Goal: Check status: Check status

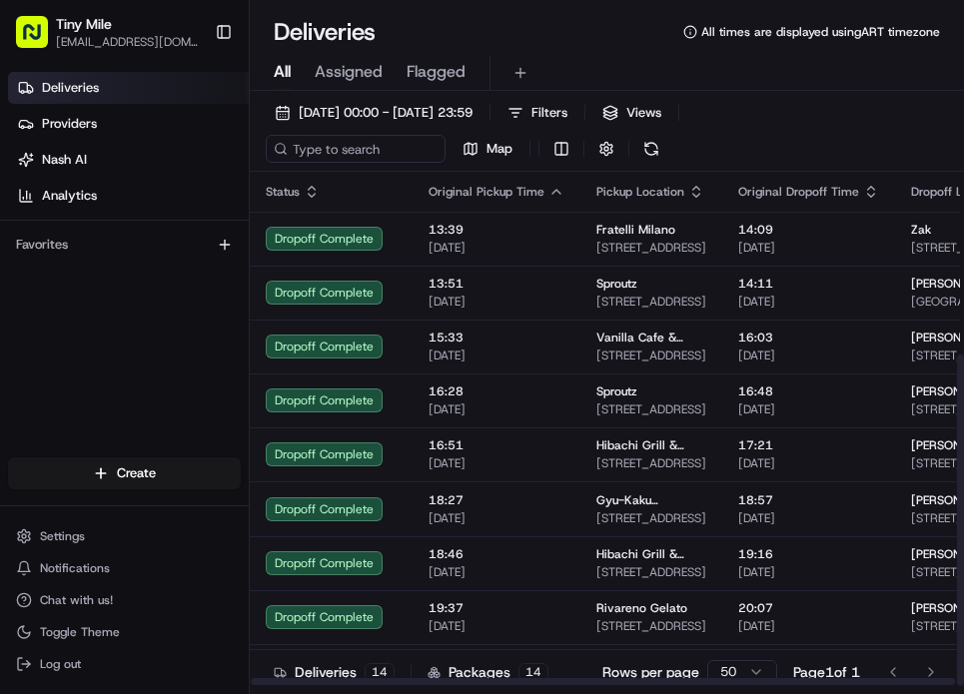
scroll to position [283, 0]
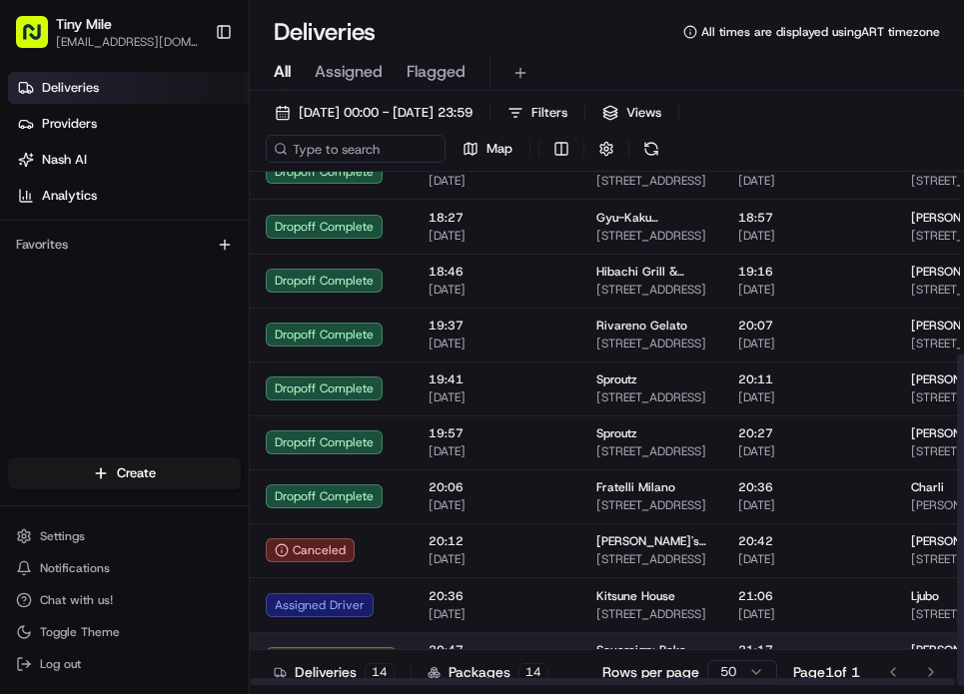
click at [469, 642] on span "20:47" at bounding box center [496, 650] width 136 height 16
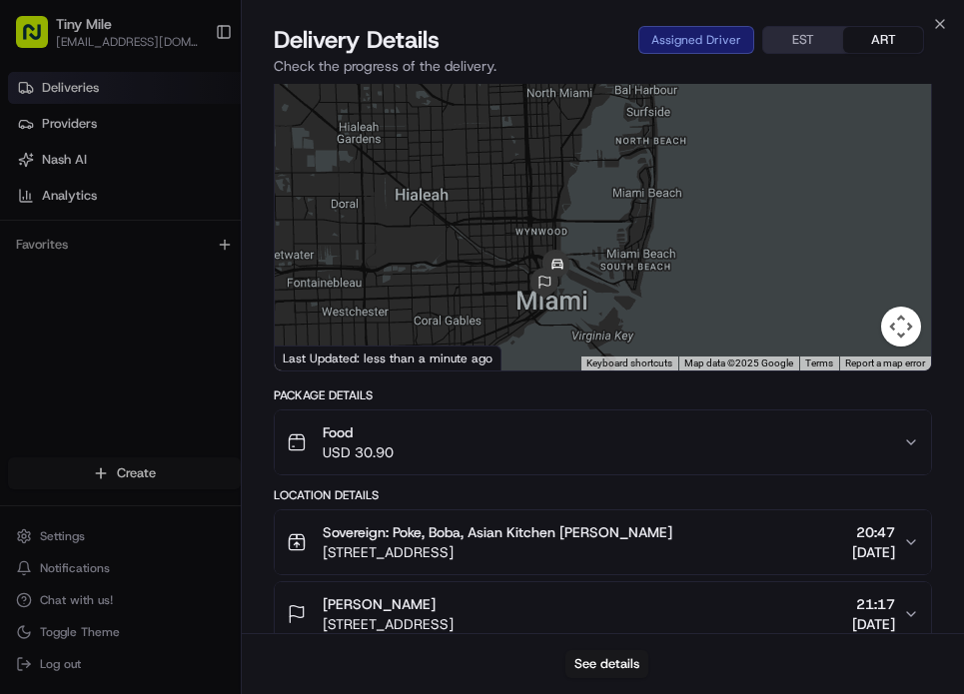
scroll to position [94, 0]
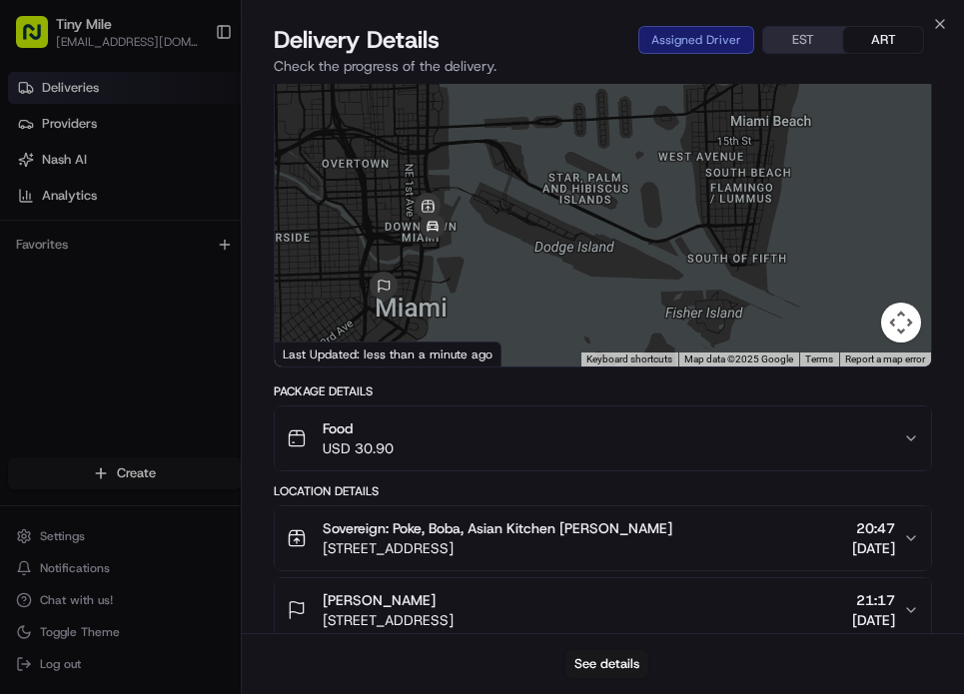
drag, startPoint x: 449, startPoint y: 222, endPoint x: 515, endPoint y: 234, distance: 67.0
click at [543, 239] on div at bounding box center [603, 218] width 656 height 298
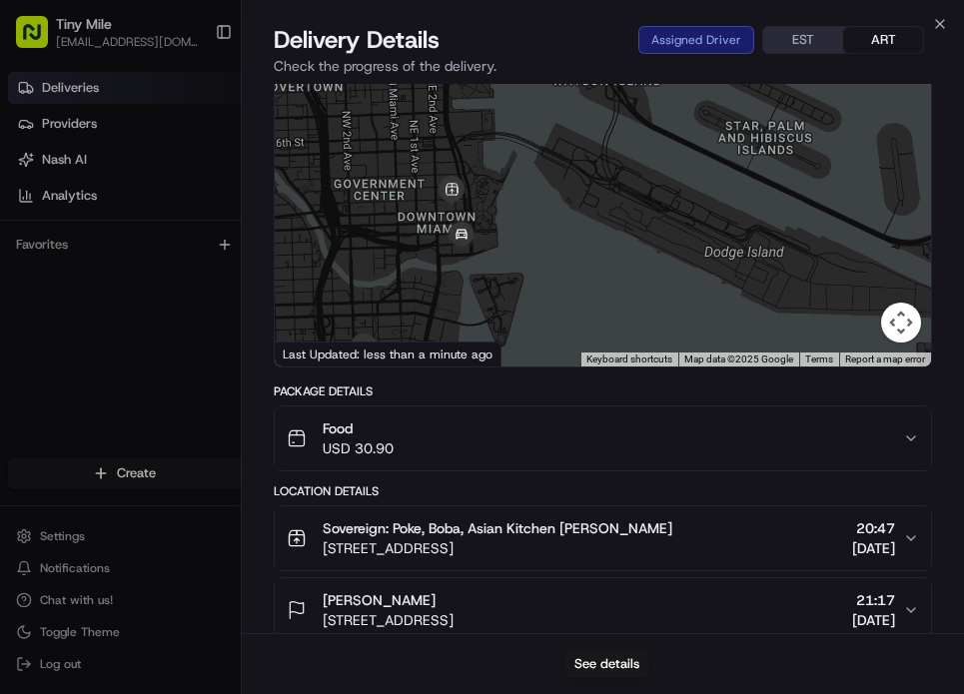
click at [437, 251] on div at bounding box center [603, 218] width 656 height 298
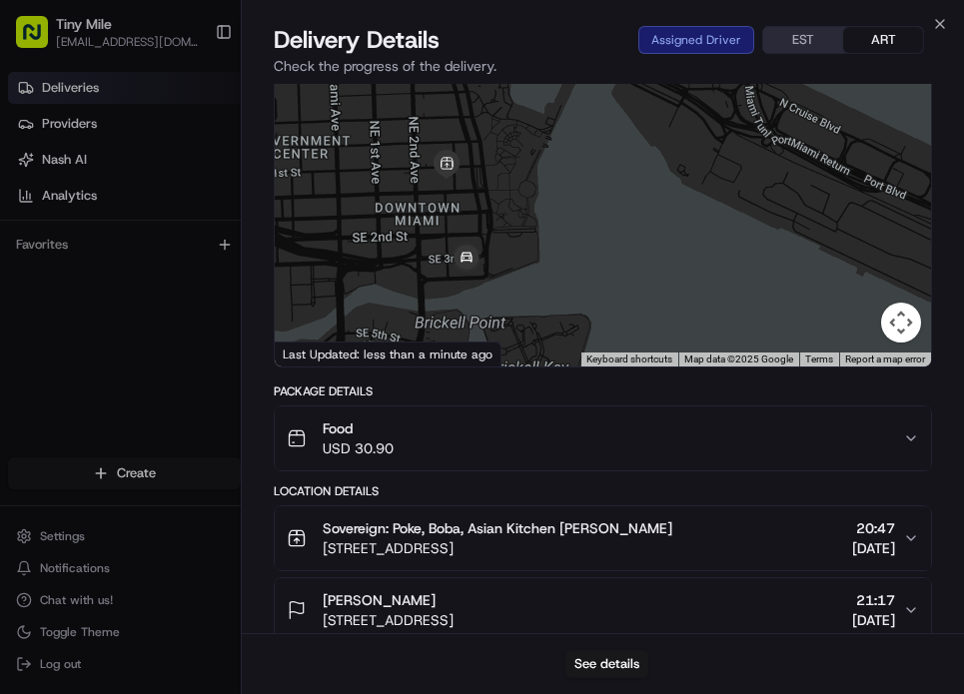
drag, startPoint x: 559, startPoint y: 228, endPoint x: 548, endPoint y: 244, distance: 19.4
click at [548, 244] on div at bounding box center [603, 218] width 656 height 298
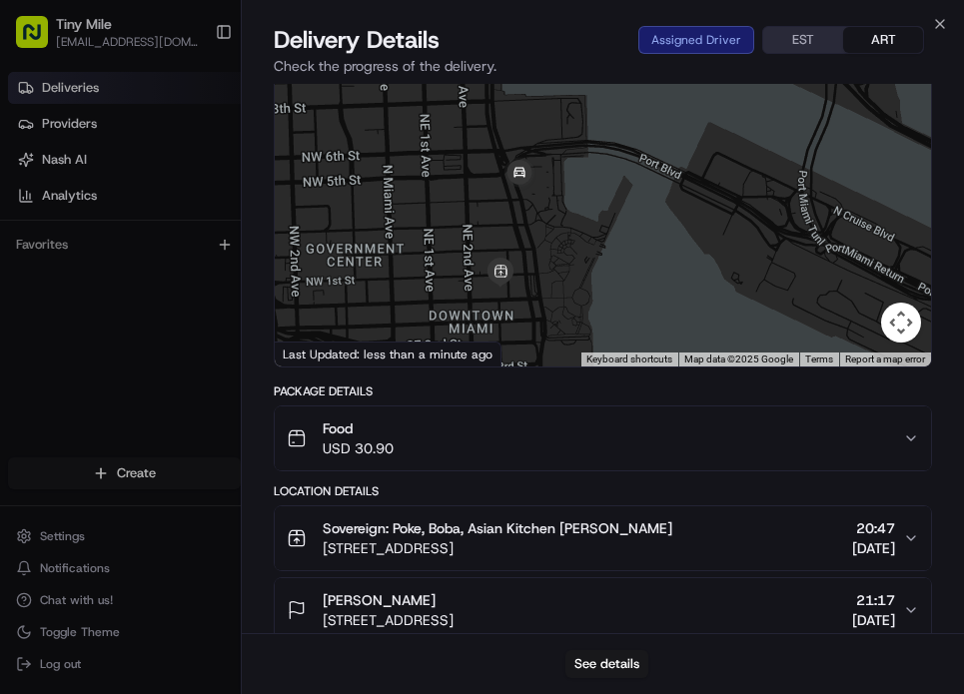
drag, startPoint x: 542, startPoint y: 267, endPoint x: 552, endPoint y: 229, distance: 39.2
click at [552, 229] on div at bounding box center [603, 218] width 656 height 298
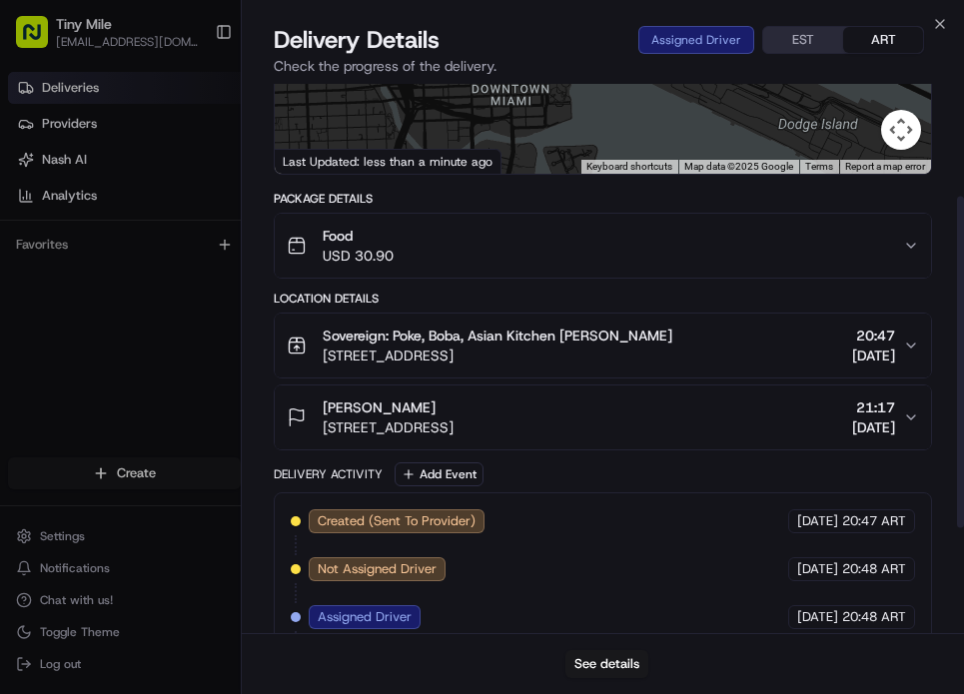
scroll to position [359, 0]
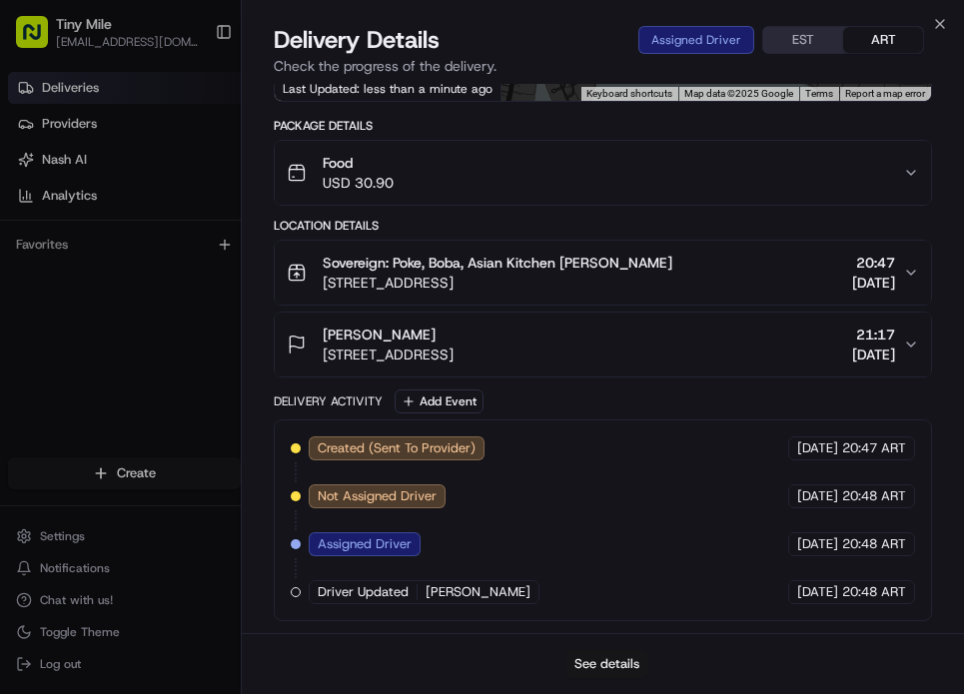
click at [595, 657] on button "See details" at bounding box center [606, 664] width 83 height 28
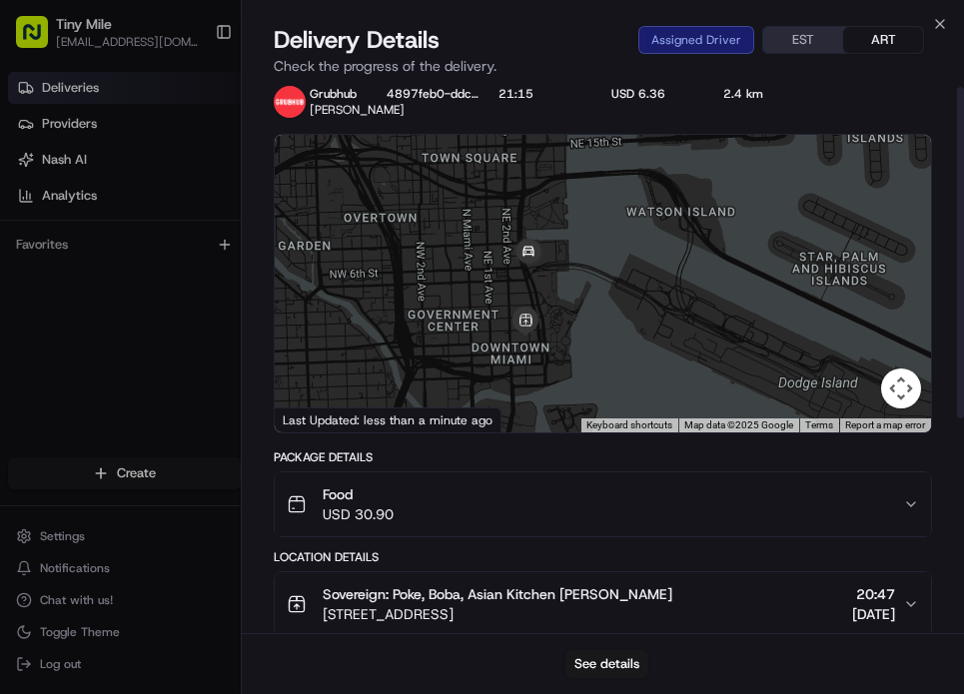
scroll to position [0, 0]
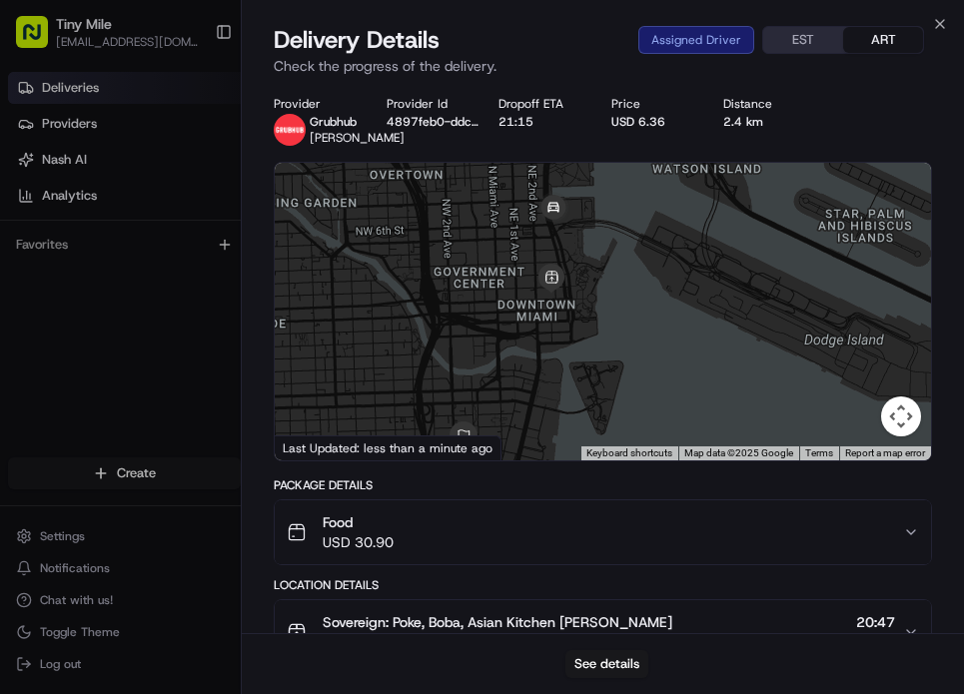
drag, startPoint x: 576, startPoint y: 388, endPoint x: 575, endPoint y: 254, distance: 134.8
click at [575, 254] on div at bounding box center [603, 312] width 656 height 298
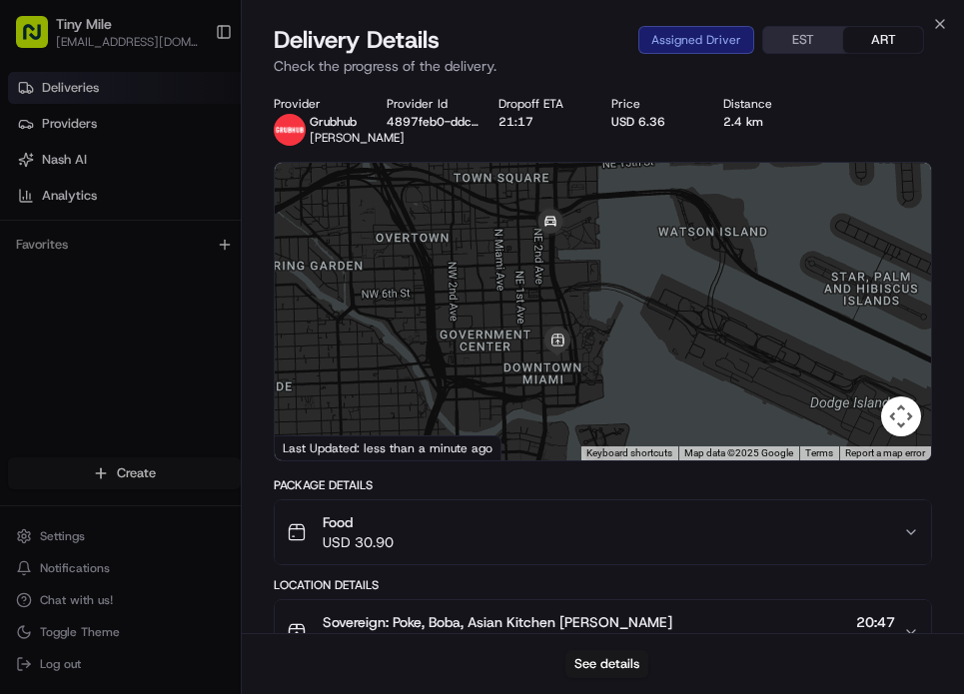
drag, startPoint x: 569, startPoint y: 289, endPoint x: 540, endPoint y: 320, distance: 42.4
click at [540, 320] on div at bounding box center [603, 312] width 656 height 298
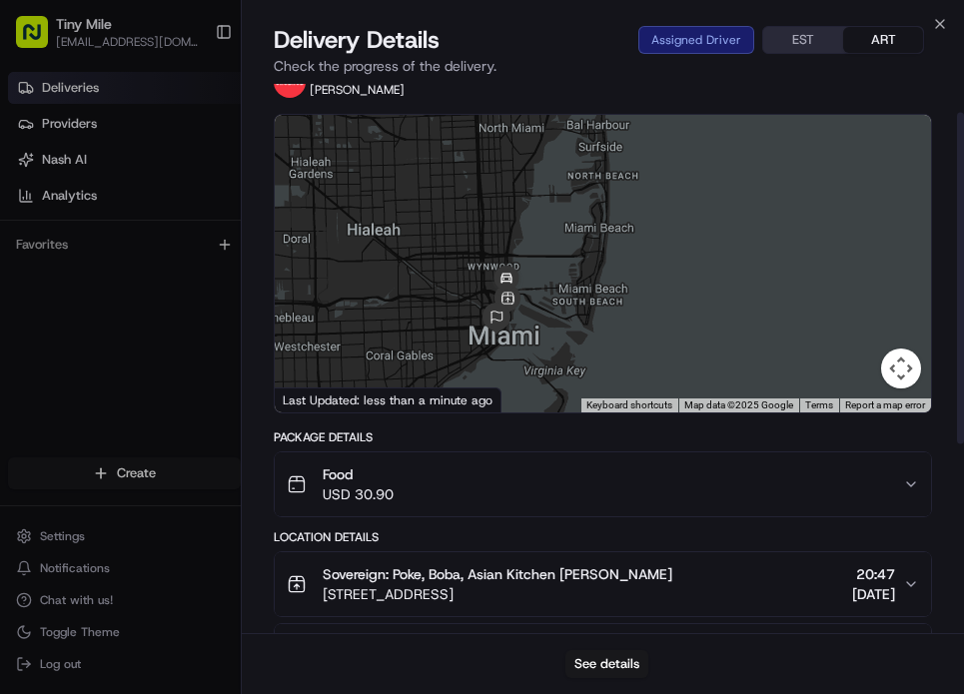
scroll to position [49, 0]
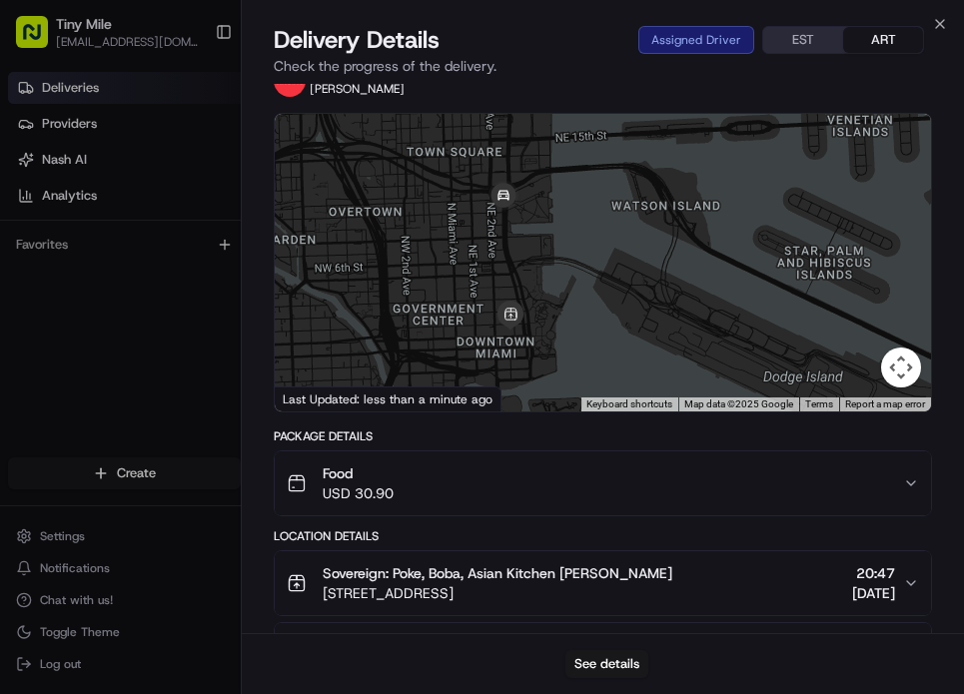
drag, startPoint x: 544, startPoint y: 256, endPoint x: 493, endPoint y: 235, distance: 55.1
click at [505, 279] on div at bounding box center [603, 263] width 656 height 298
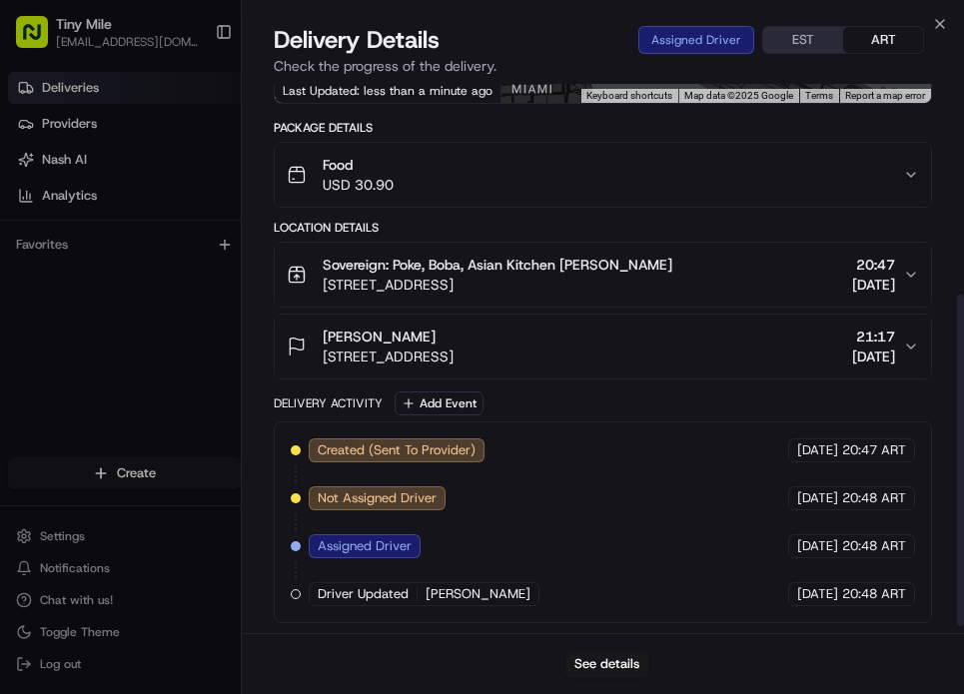
scroll to position [359, 0]
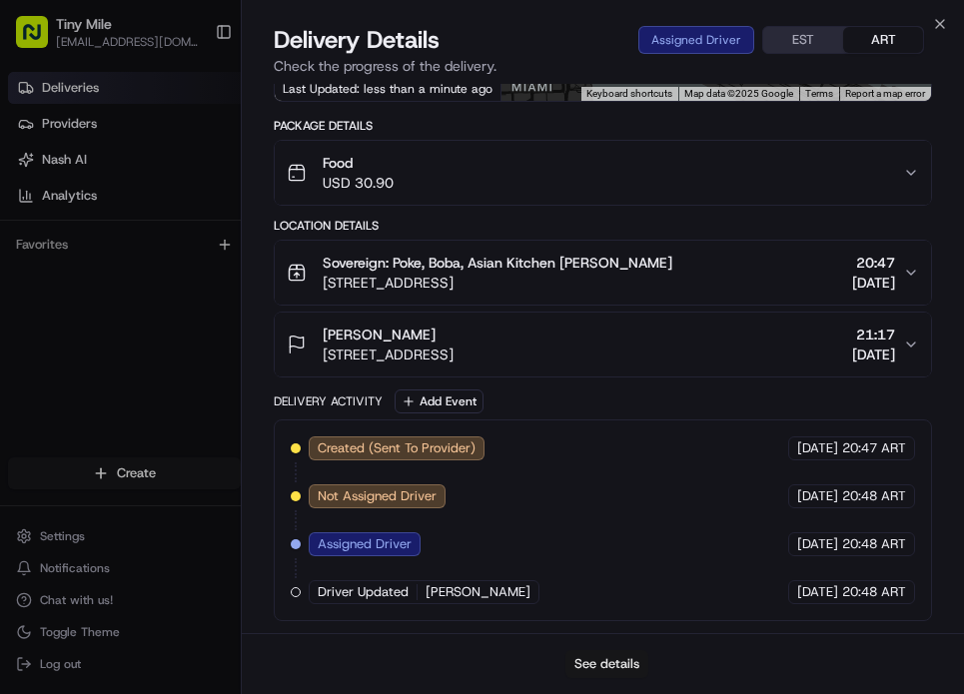
click at [602, 660] on button "See details" at bounding box center [606, 664] width 83 height 28
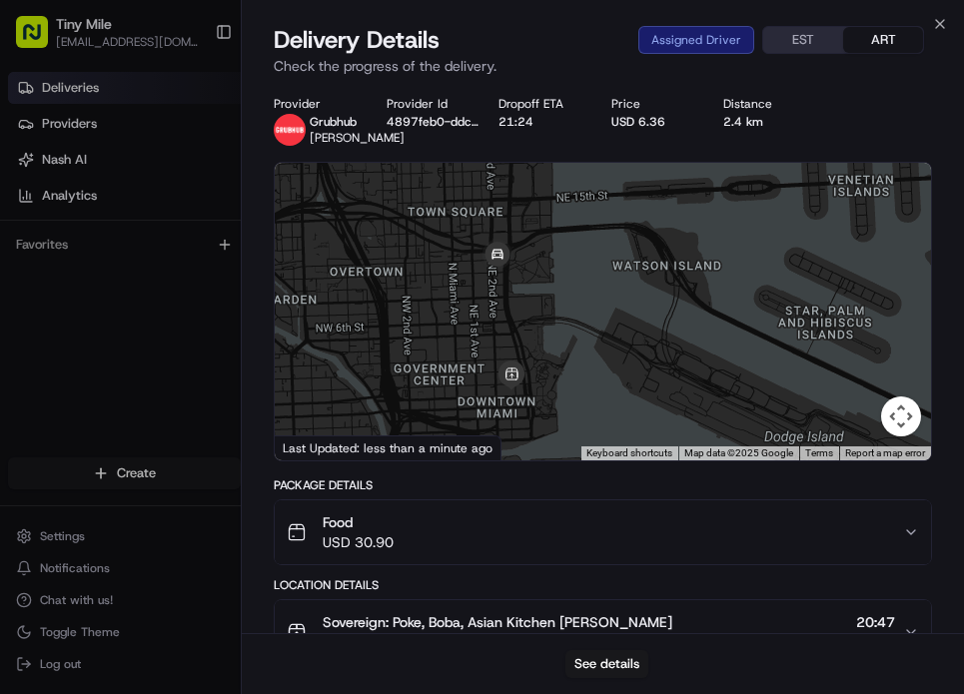
drag, startPoint x: 550, startPoint y: 368, endPoint x: 512, endPoint y: 328, distance: 55.1
click at [512, 328] on div at bounding box center [603, 312] width 656 height 298
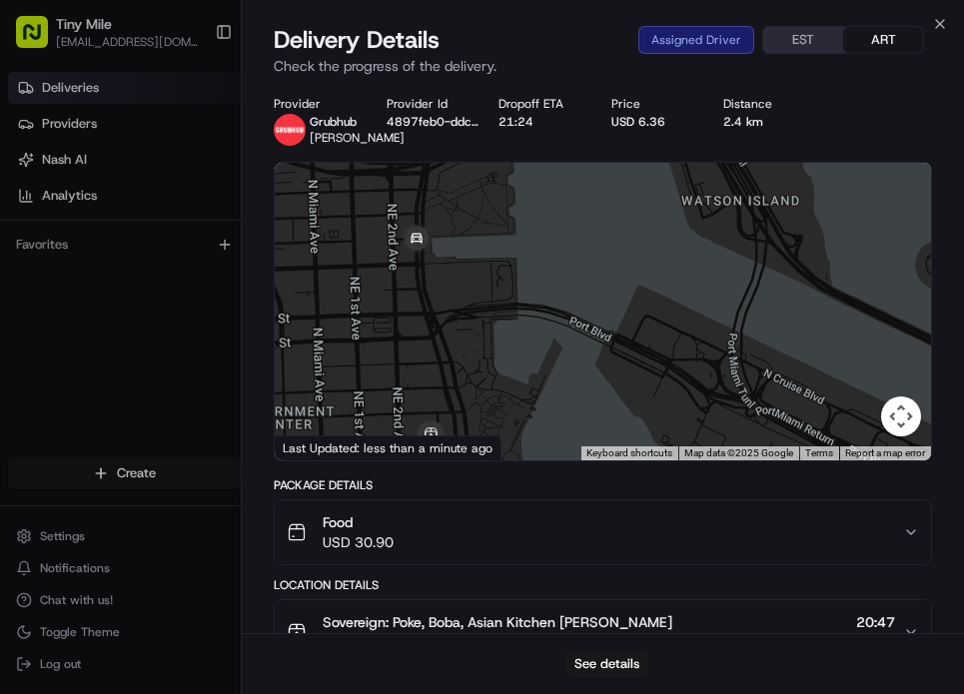
drag, startPoint x: 515, startPoint y: 349, endPoint x: 487, endPoint y: 192, distance: 160.2
click at [487, 192] on div at bounding box center [603, 312] width 656 height 298
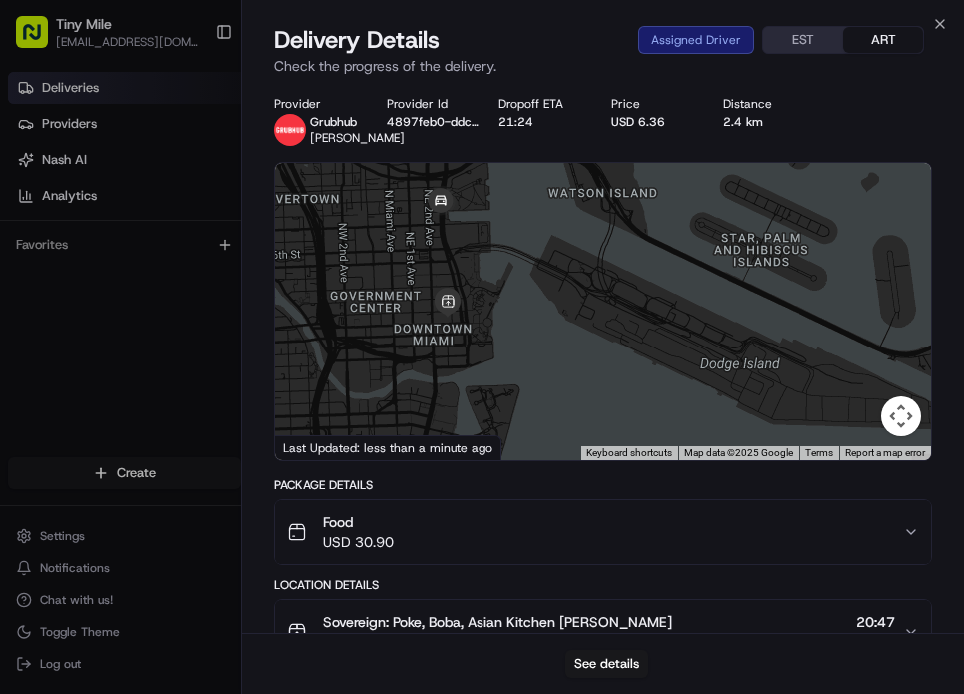
drag, startPoint x: 480, startPoint y: 340, endPoint x: 487, endPoint y: 275, distance: 66.3
click at [487, 275] on div at bounding box center [603, 312] width 656 height 298
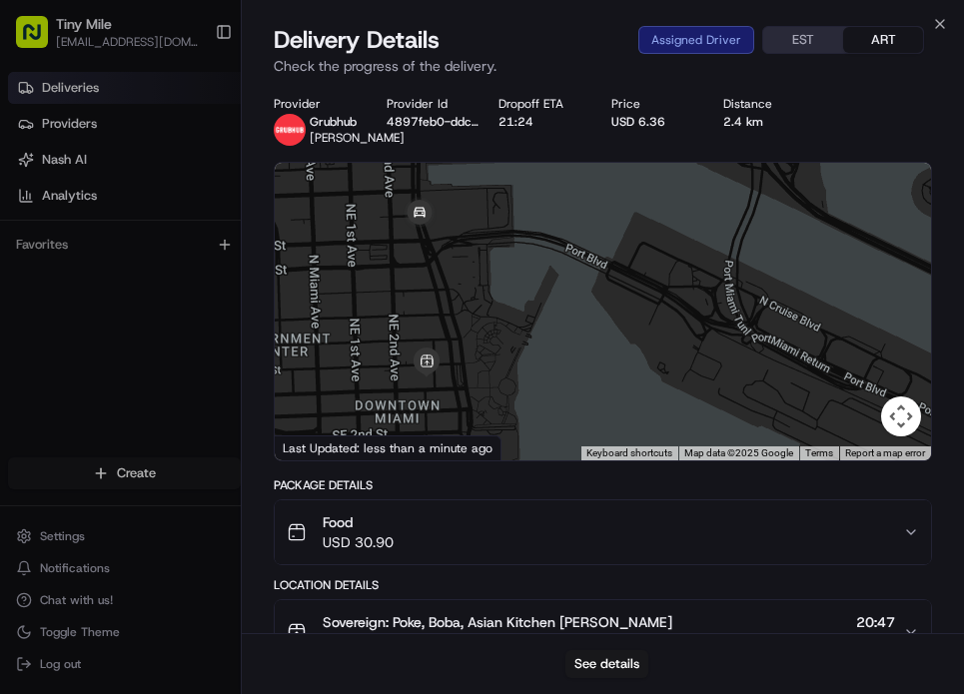
drag, startPoint x: 483, startPoint y: 380, endPoint x: 475, endPoint y: 332, distance: 48.6
click at [475, 332] on div at bounding box center [603, 312] width 656 height 298
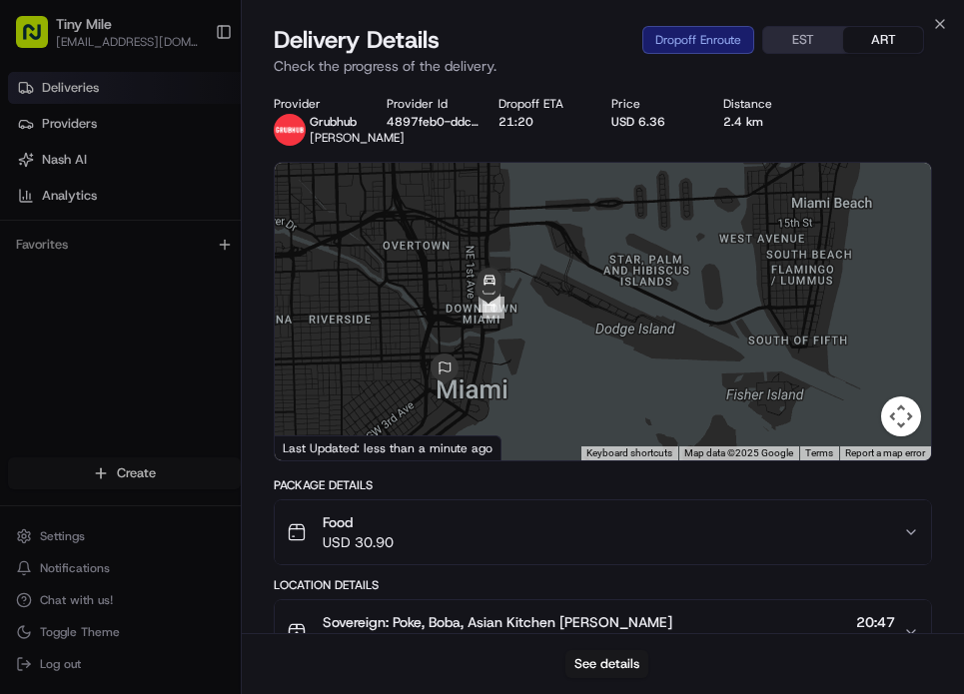
drag, startPoint x: 552, startPoint y: 338, endPoint x: 539, endPoint y: 259, distance: 80.9
click at [539, 259] on div at bounding box center [603, 312] width 656 height 298
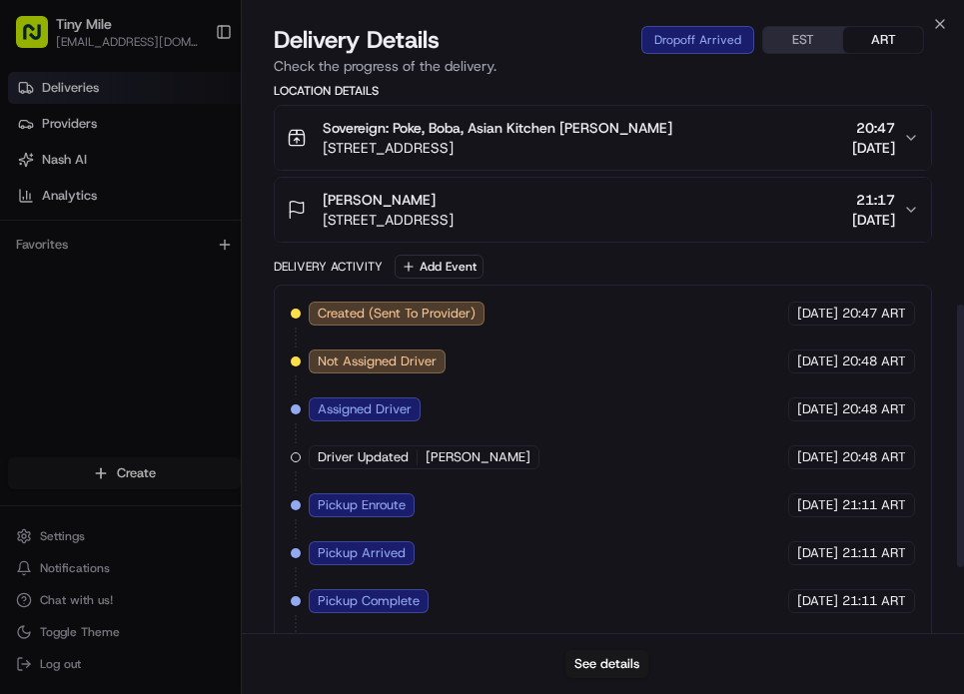
scroll to position [460, 0]
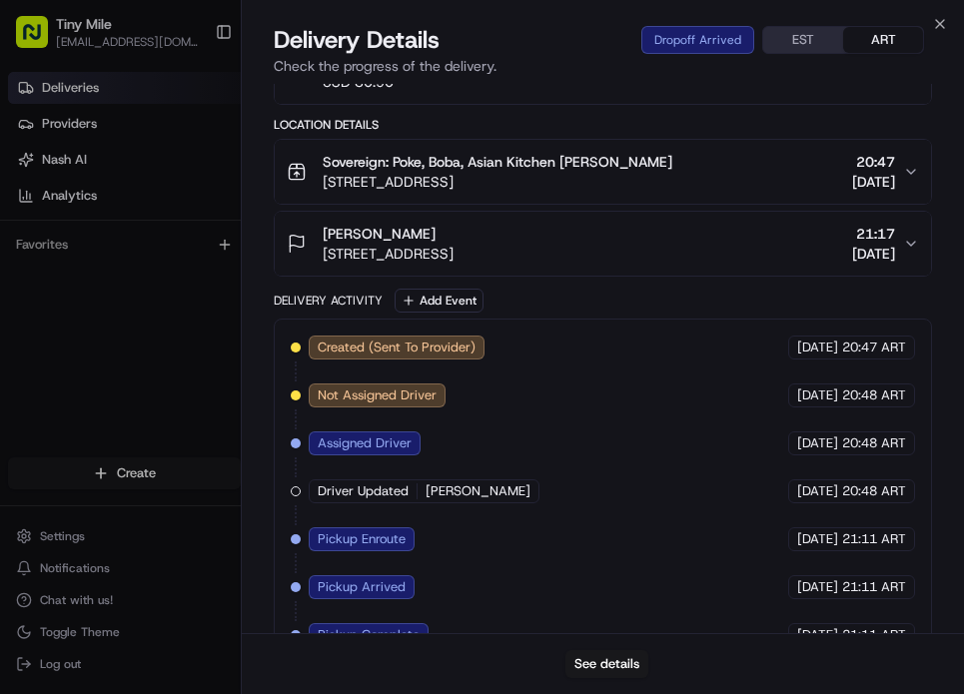
click at [903, 243] on icon "button" at bounding box center [911, 244] width 16 height 16
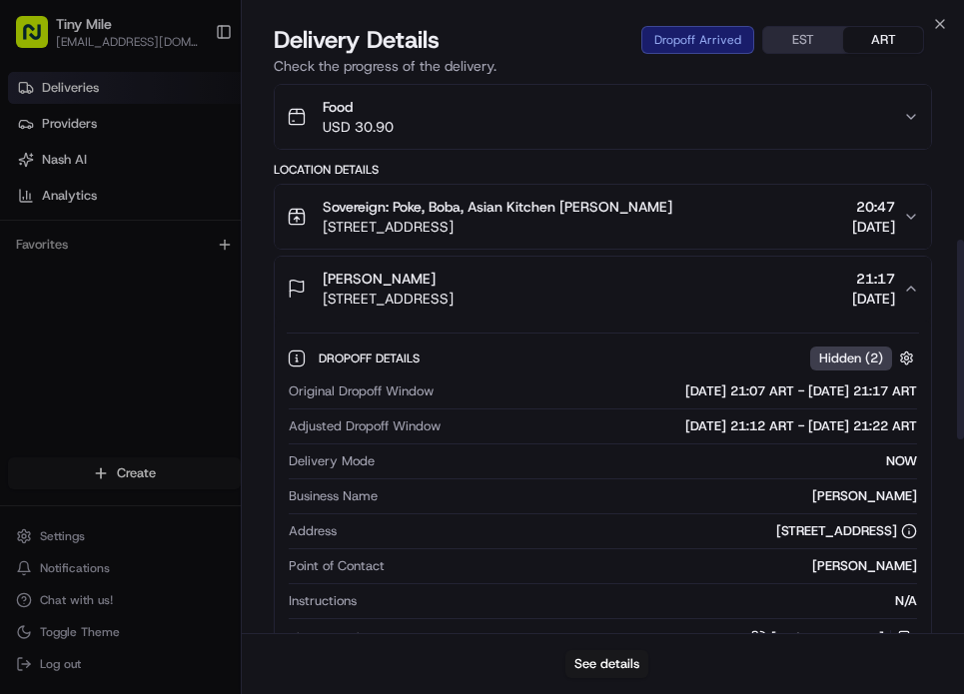
scroll to position [401, 0]
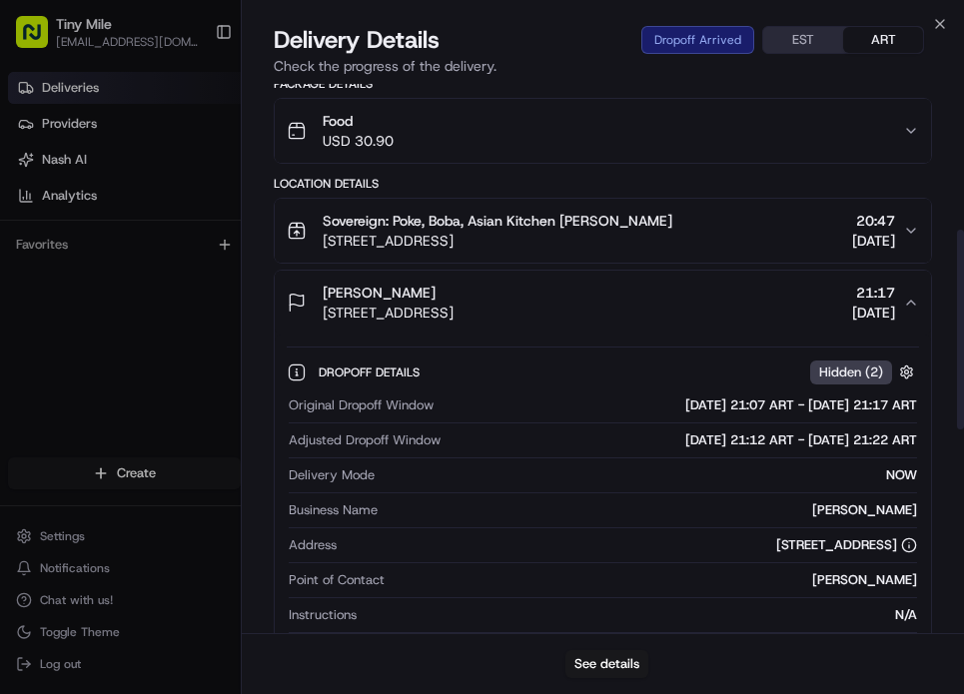
click at [910, 298] on icon "button" at bounding box center [911, 303] width 16 height 16
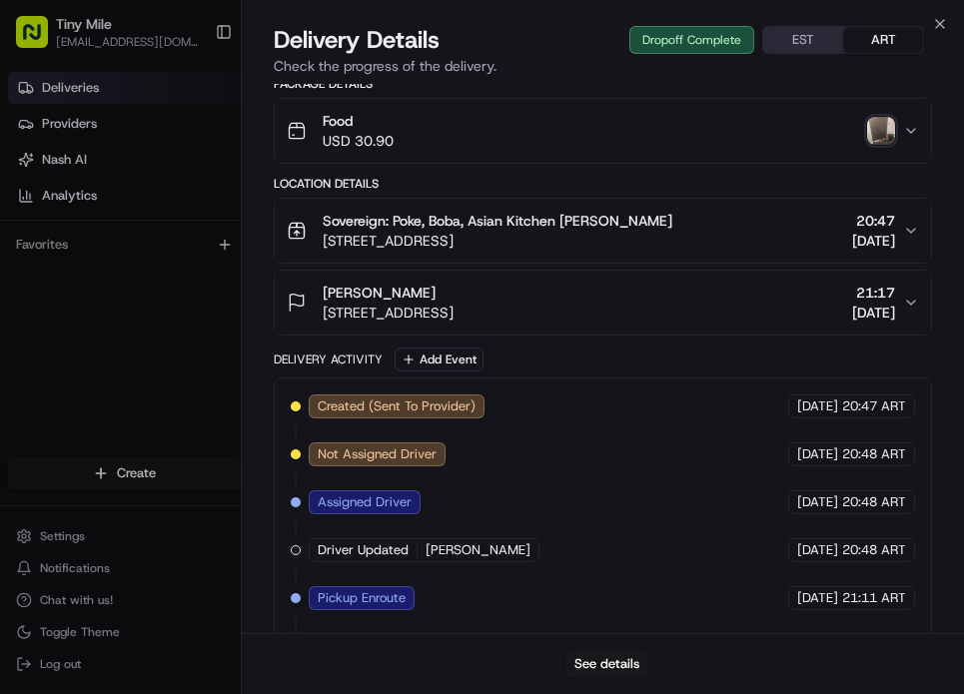
click at [887, 135] on img "button" at bounding box center [881, 131] width 28 height 28
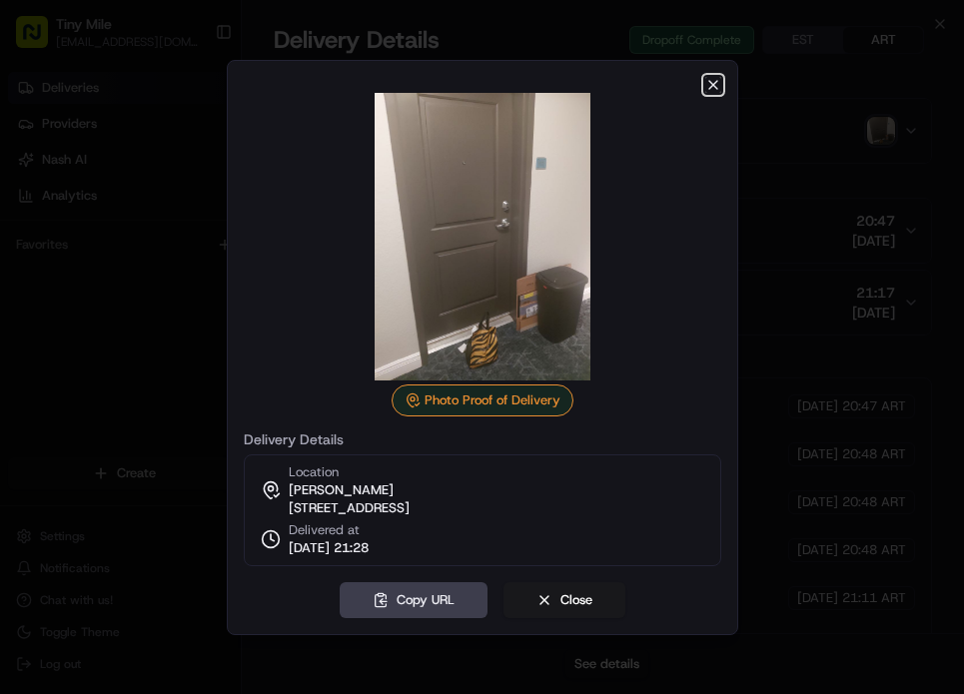
click at [719, 80] on icon "button" at bounding box center [713, 85] width 16 height 16
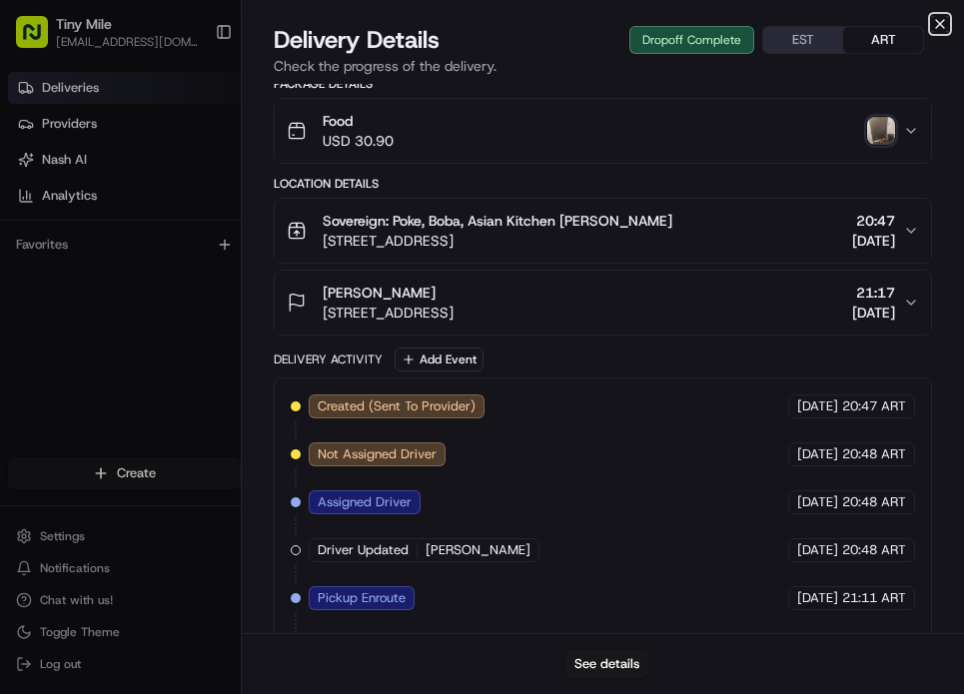
click at [945, 23] on icon "button" at bounding box center [940, 24] width 16 height 16
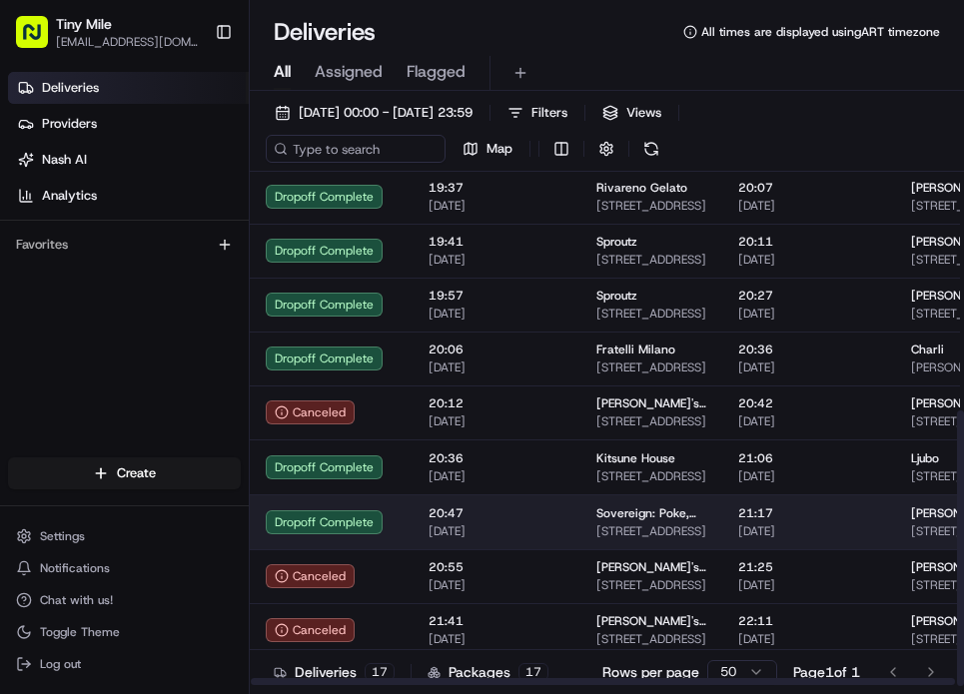
scroll to position [445, 0]
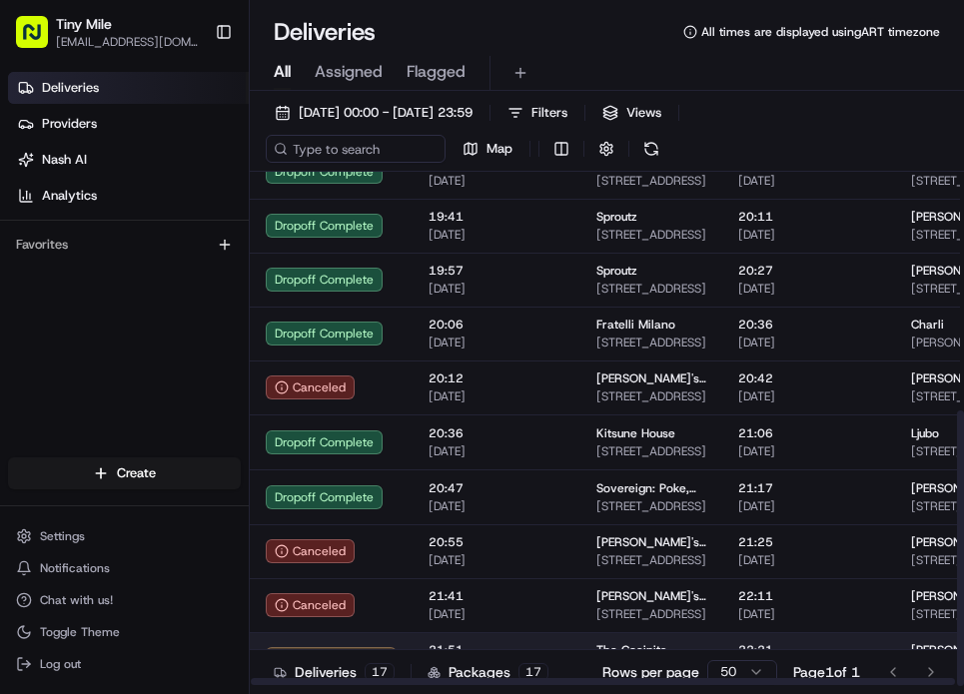
click at [491, 638] on td "21:51 [DATE]" at bounding box center [496, 659] width 168 height 54
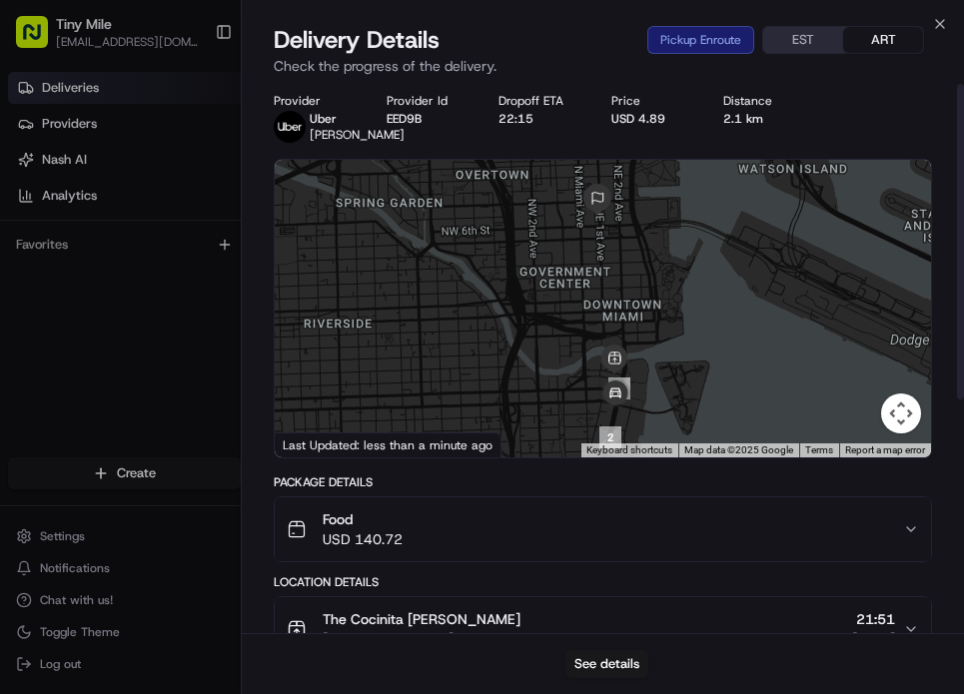
scroll to position [0, 0]
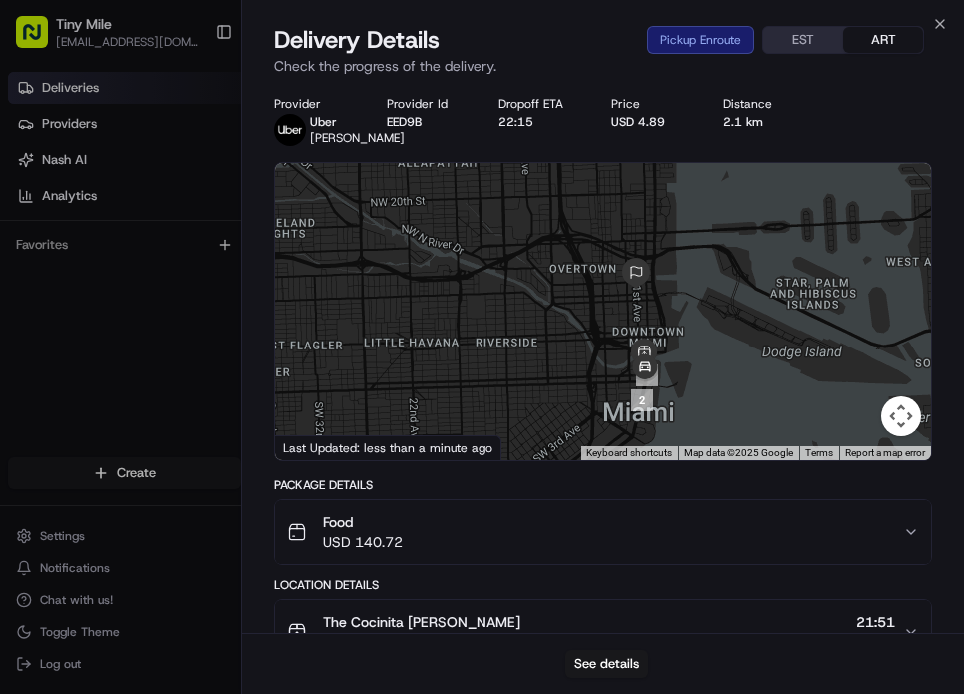
drag, startPoint x: 653, startPoint y: 364, endPoint x: 693, endPoint y: 338, distance: 47.6
click at [600, 340] on div at bounding box center [603, 312] width 656 height 298
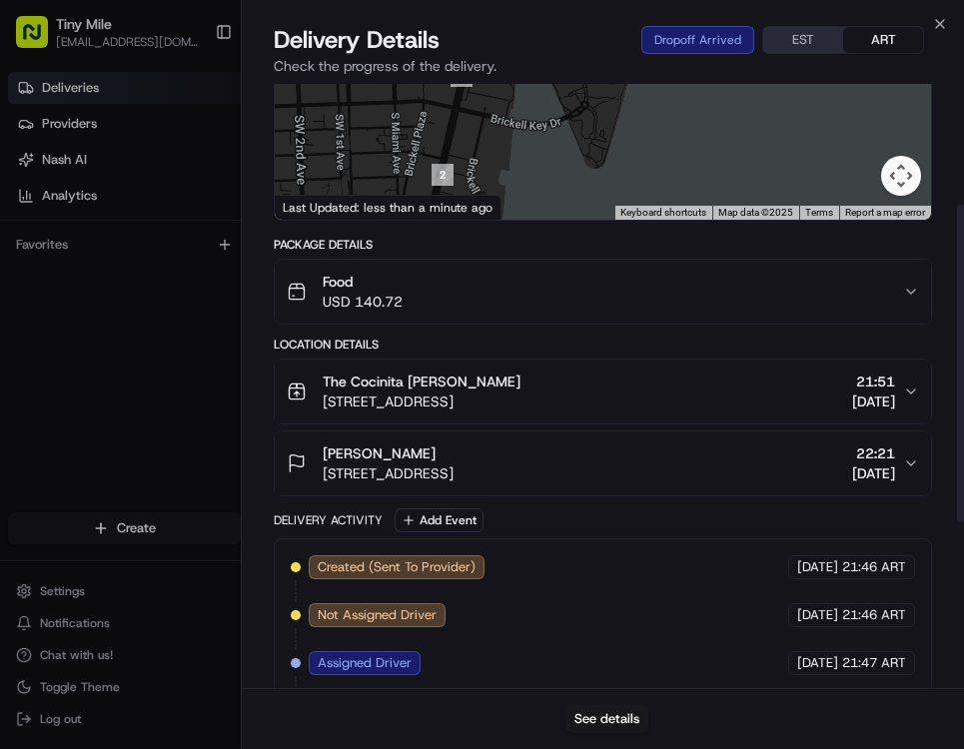
scroll to position [229, 0]
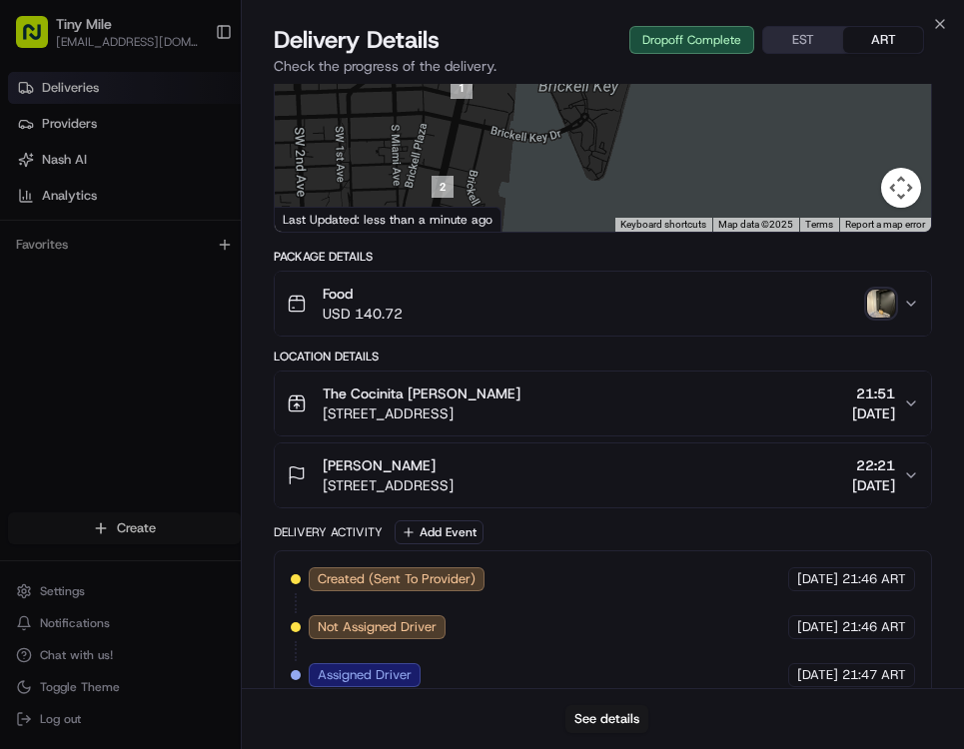
click at [888, 299] on img "button" at bounding box center [881, 304] width 28 height 28
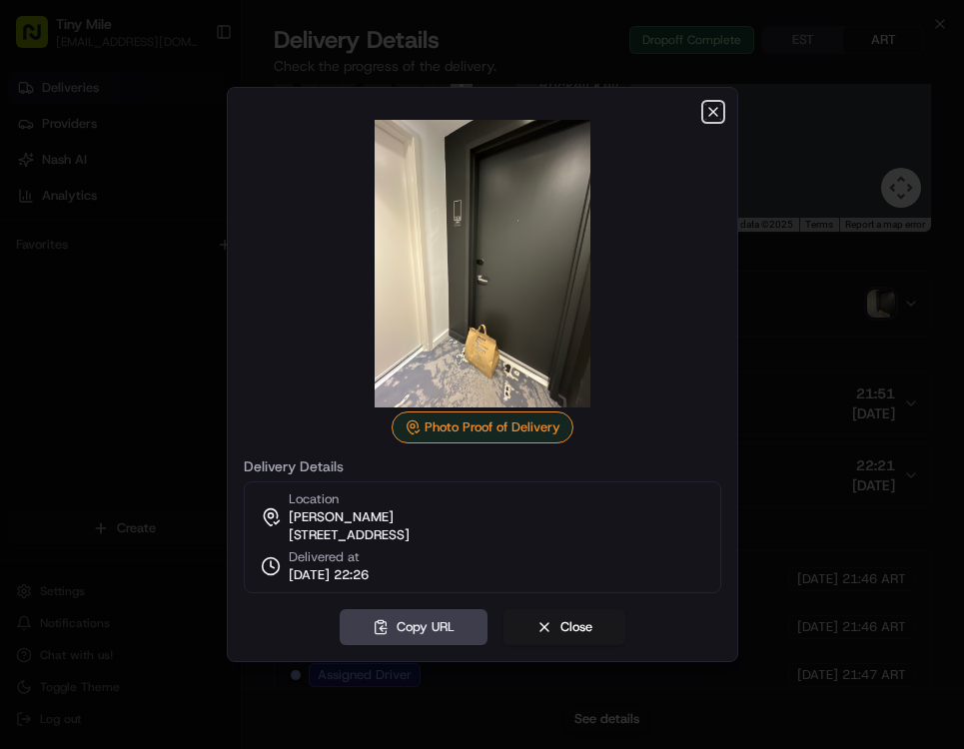
click at [714, 107] on icon "button" at bounding box center [713, 112] width 16 height 16
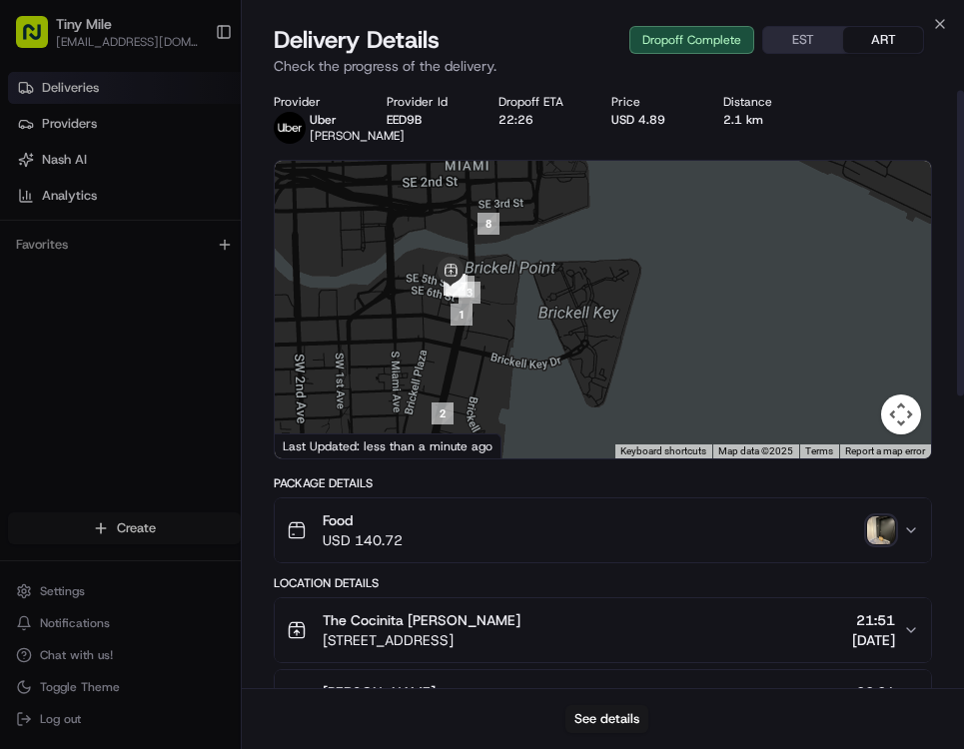
scroll to position [0, 0]
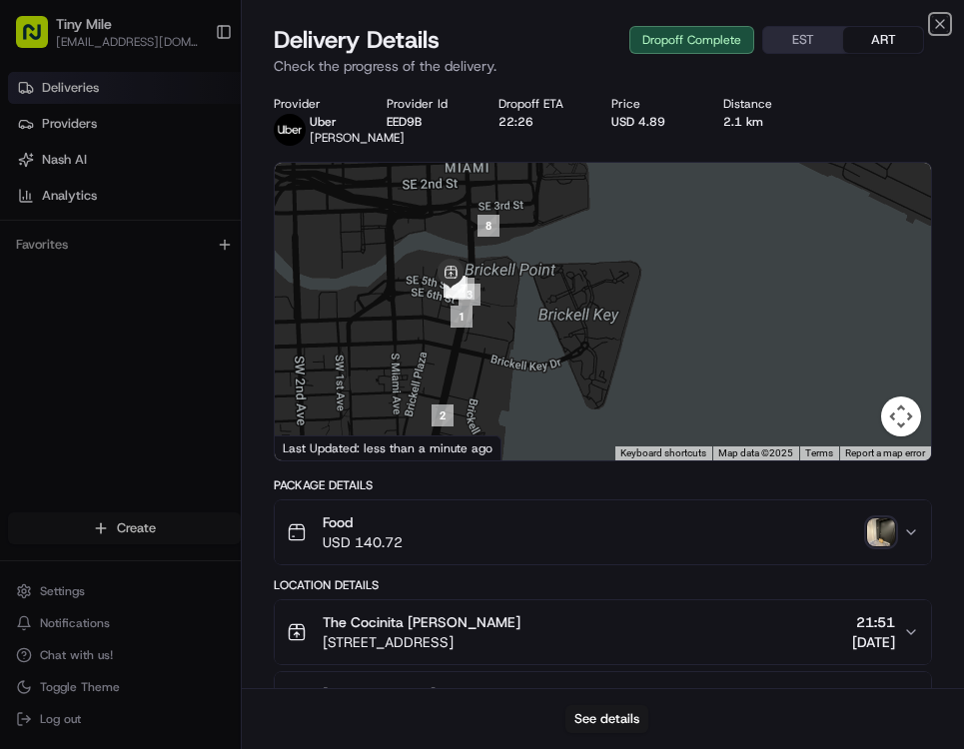
click at [940, 27] on icon "button" at bounding box center [940, 24] width 16 height 16
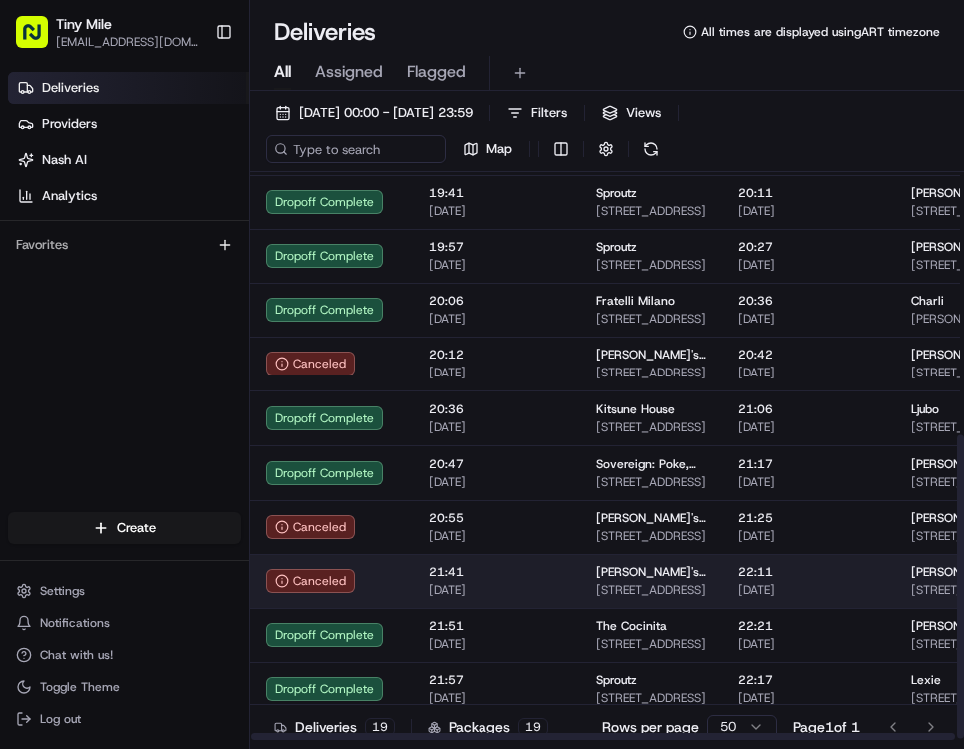
scroll to position [498, 0]
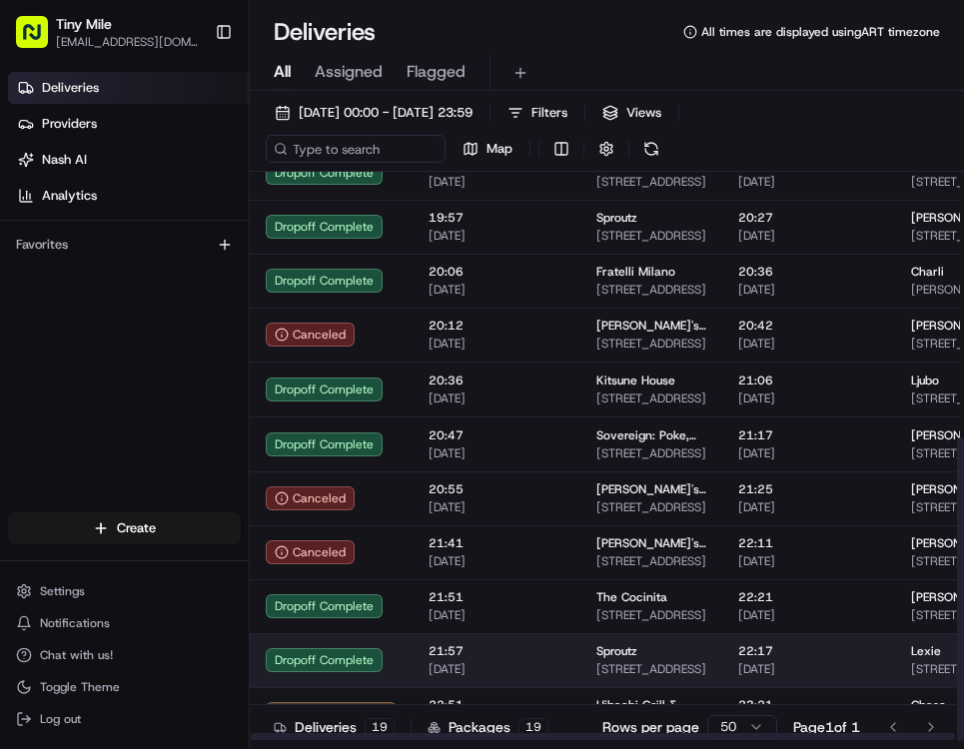
click at [497, 681] on td "21:57 [DATE]" at bounding box center [496, 660] width 168 height 54
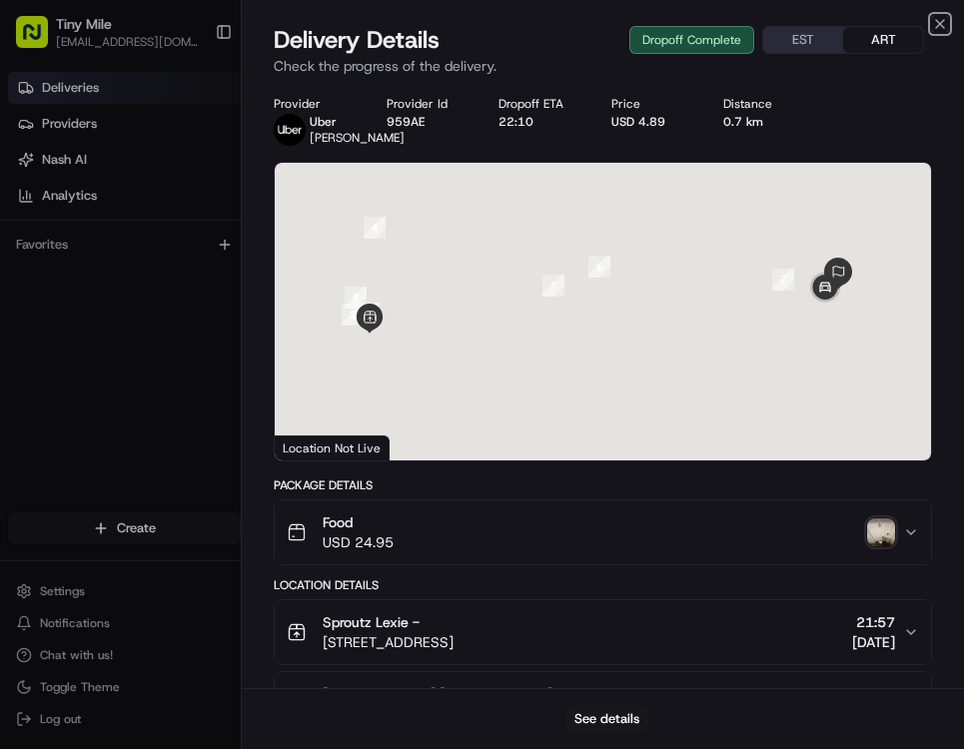
click at [945, 20] on icon "button" at bounding box center [940, 24] width 16 height 16
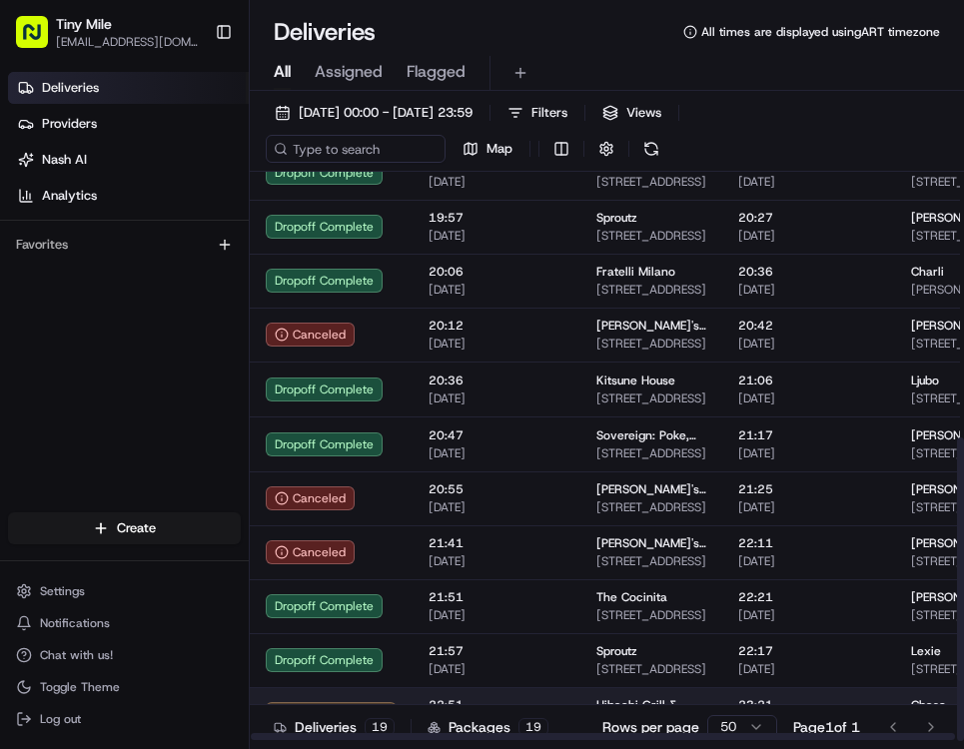
click at [479, 689] on td "22:51 [DATE]" at bounding box center [496, 714] width 168 height 54
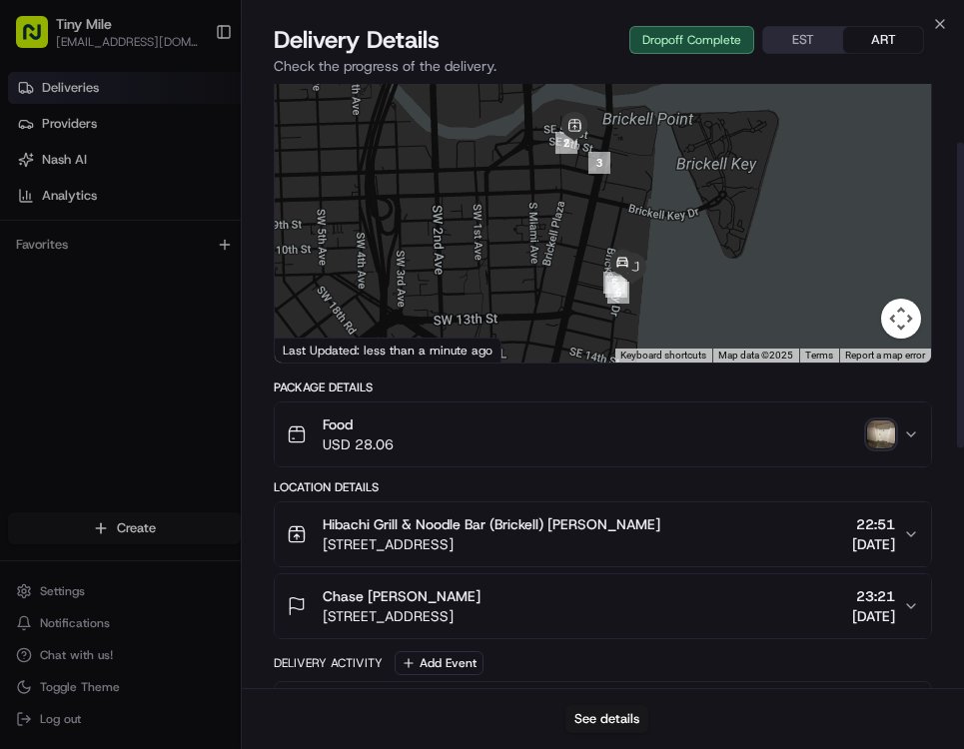
scroll to position [116, 0]
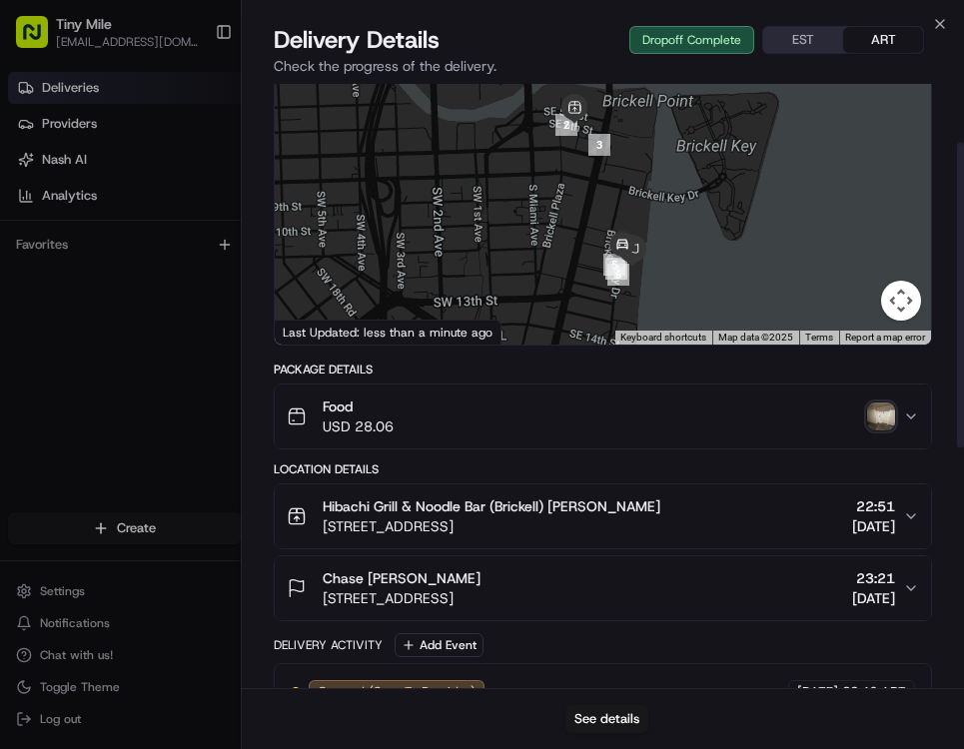
click at [877, 415] on img "button" at bounding box center [881, 416] width 28 height 28
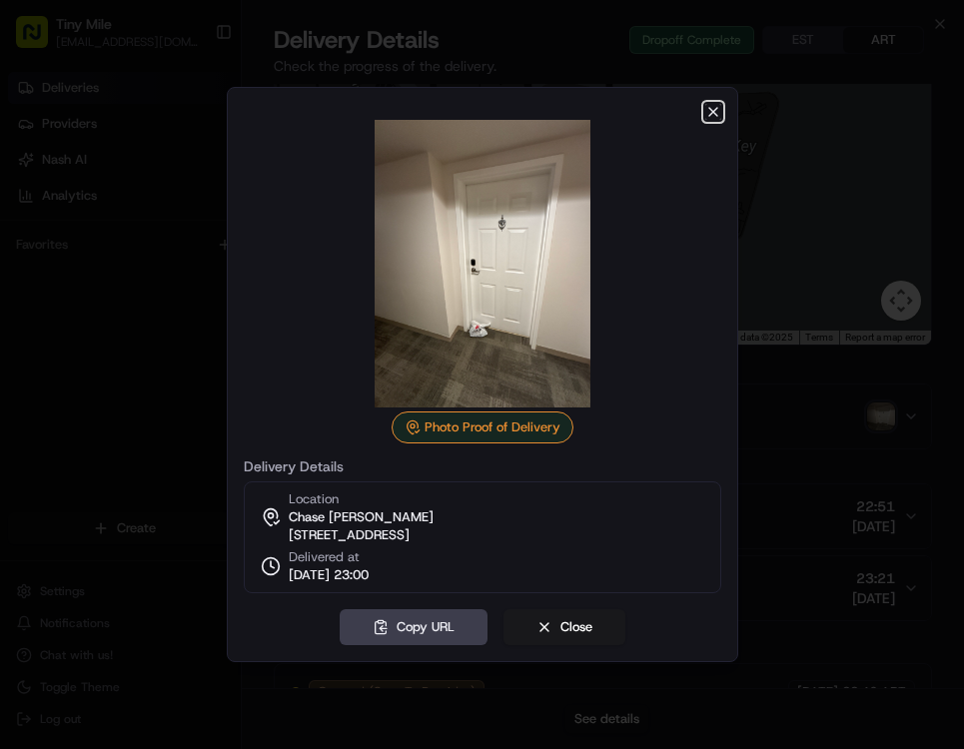
click at [714, 106] on icon "button" at bounding box center [713, 112] width 16 height 16
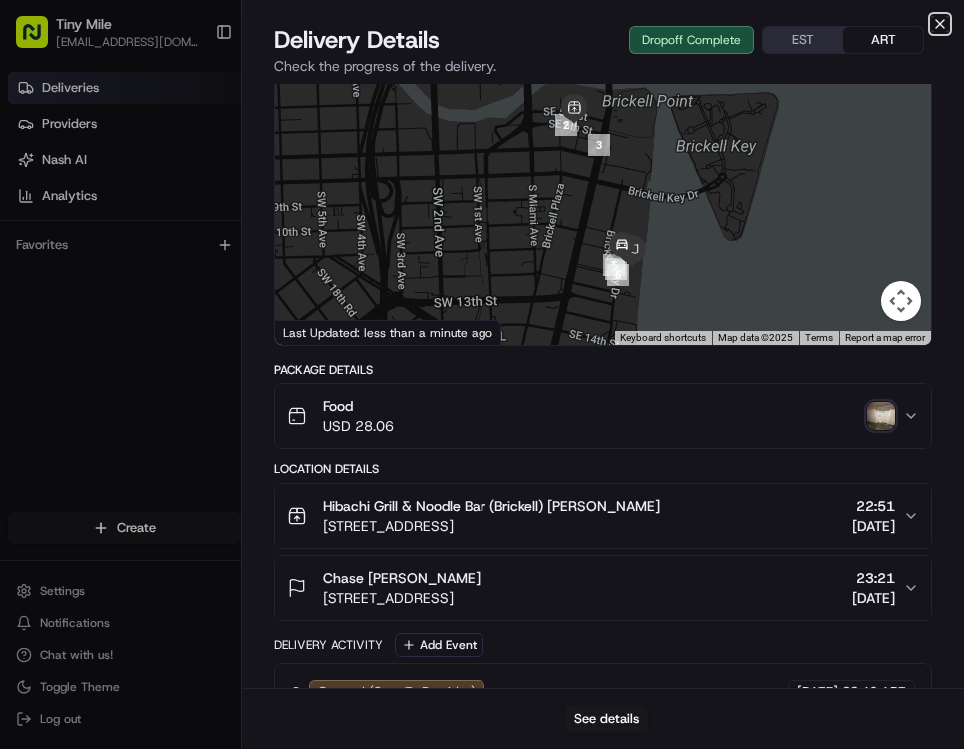
click at [938, 21] on icon "button" at bounding box center [940, 24] width 16 height 16
